Goal: Task Accomplishment & Management: Manage account settings

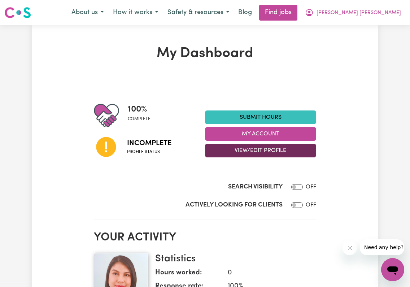
click at [292, 151] on button "View/Edit Profile" at bounding box center [260, 151] width 111 height 14
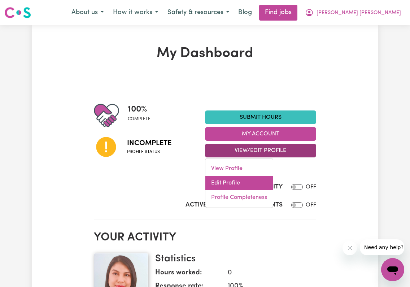
click at [240, 181] on link "Edit Profile" at bounding box center [238, 183] width 67 height 14
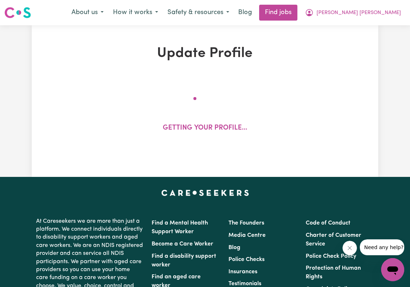
select select "[DEMOGRAPHIC_DATA]"
select select "Australian PR"
select select "Studying a healthcare related degree or qualification"
select select "45"
select select "50"
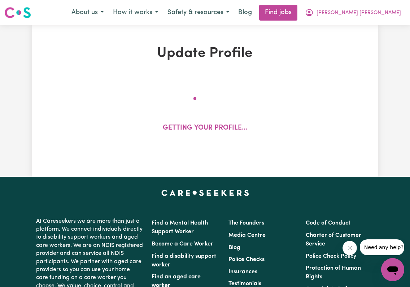
select select "60"
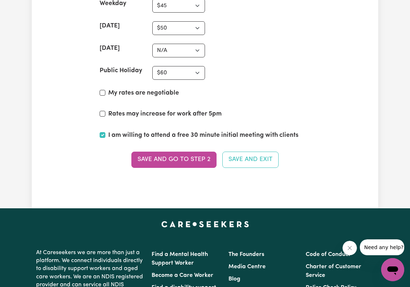
scroll to position [2005, 0]
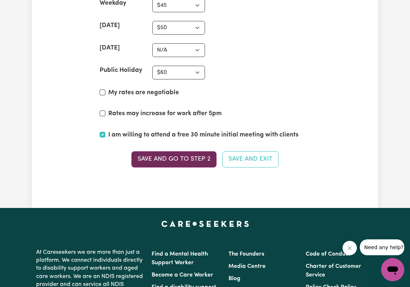
click at [196, 153] on button "Save and go to Step 2" at bounding box center [173, 159] width 85 height 16
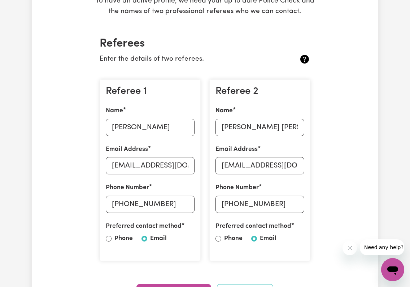
scroll to position [140, 0]
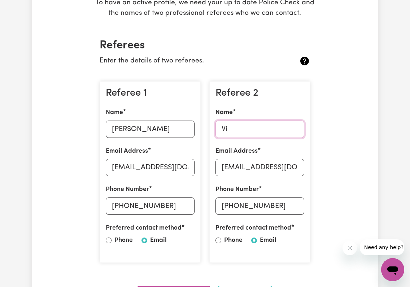
type input "V"
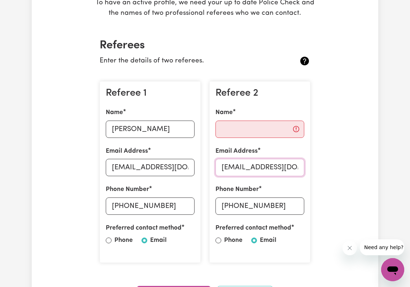
drag, startPoint x: 221, startPoint y: 166, endPoint x: 360, endPoint y: 171, distance: 139.4
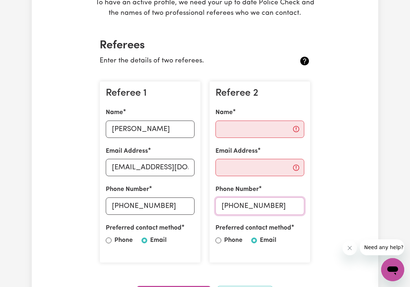
drag, startPoint x: 274, startPoint y: 204, endPoint x: 105, endPoint y: 202, distance: 168.9
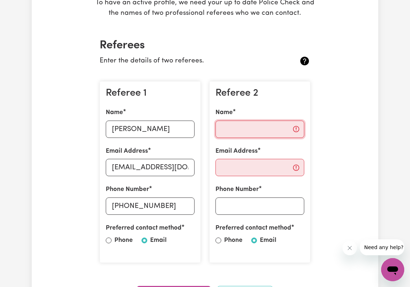
click at [231, 126] on input "Name" at bounding box center [259, 129] width 89 height 17
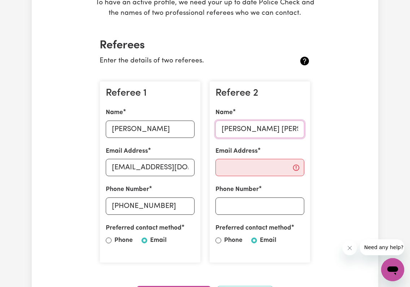
type input "[PERSON_NAME] [PERSON_NAME]"
click at [224, 169] on input "Email Address" at bounding box center [259, 167] width 89 height 17
type input "[EMAIL_ADDRESS][DOMAIN_NAME]"
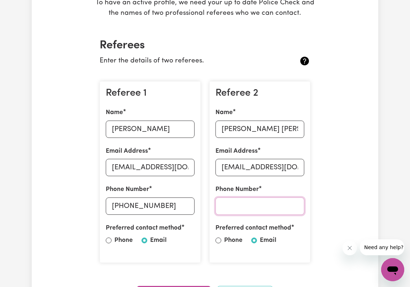
click at [250, 203] on input "Phone Number" at bounding box center [259, 205] width 89 height 17
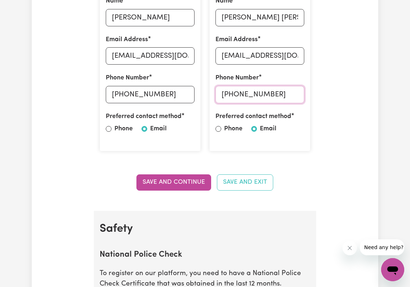
scroll to position [266, 0]
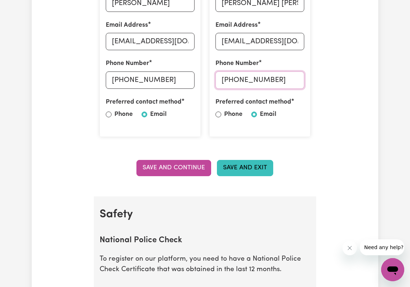
type input "[PHONE_NUMBER]"
click at [230, 169] on button "Save and Exit" at bounding box center [245, 168] width 56 height 16
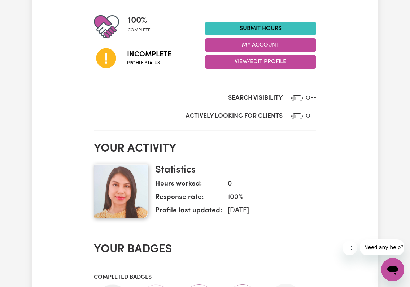
scroll to position [88, 0]
